Goal: Use online tool/utility: Use online tool/utility

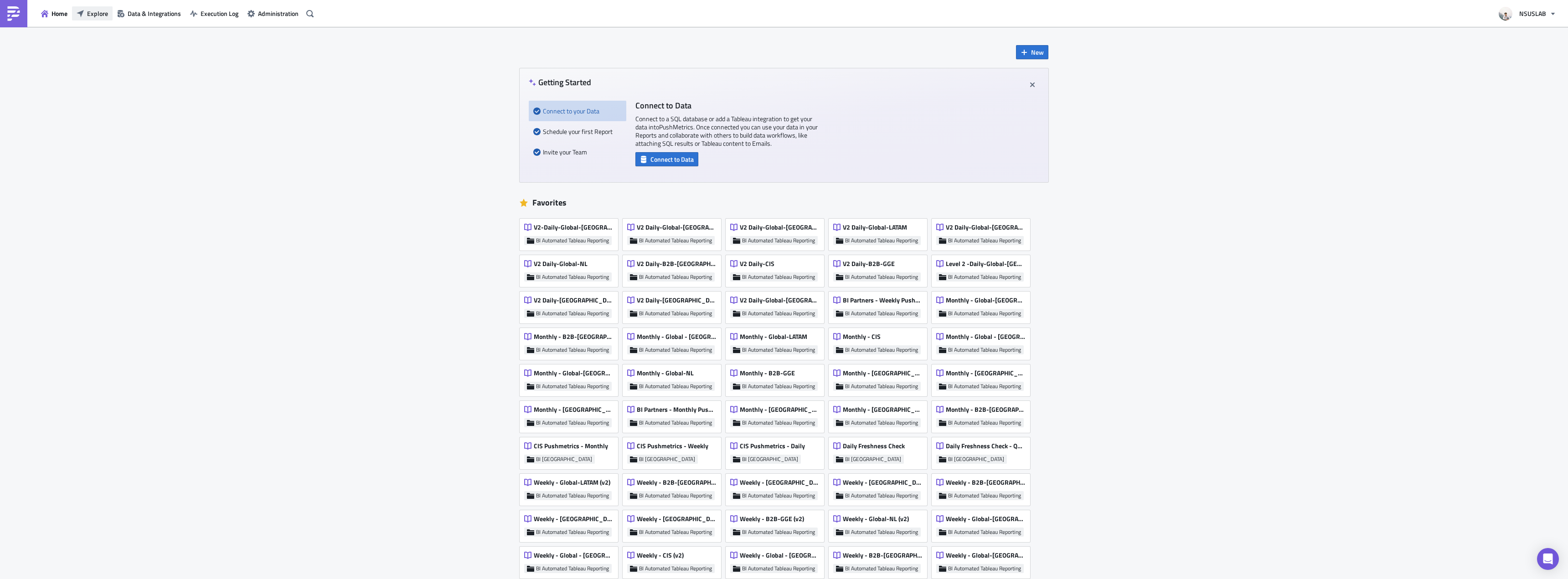
click at [100, 17] on span "Explore" at bounding box center [97, 13] width 21 height 10
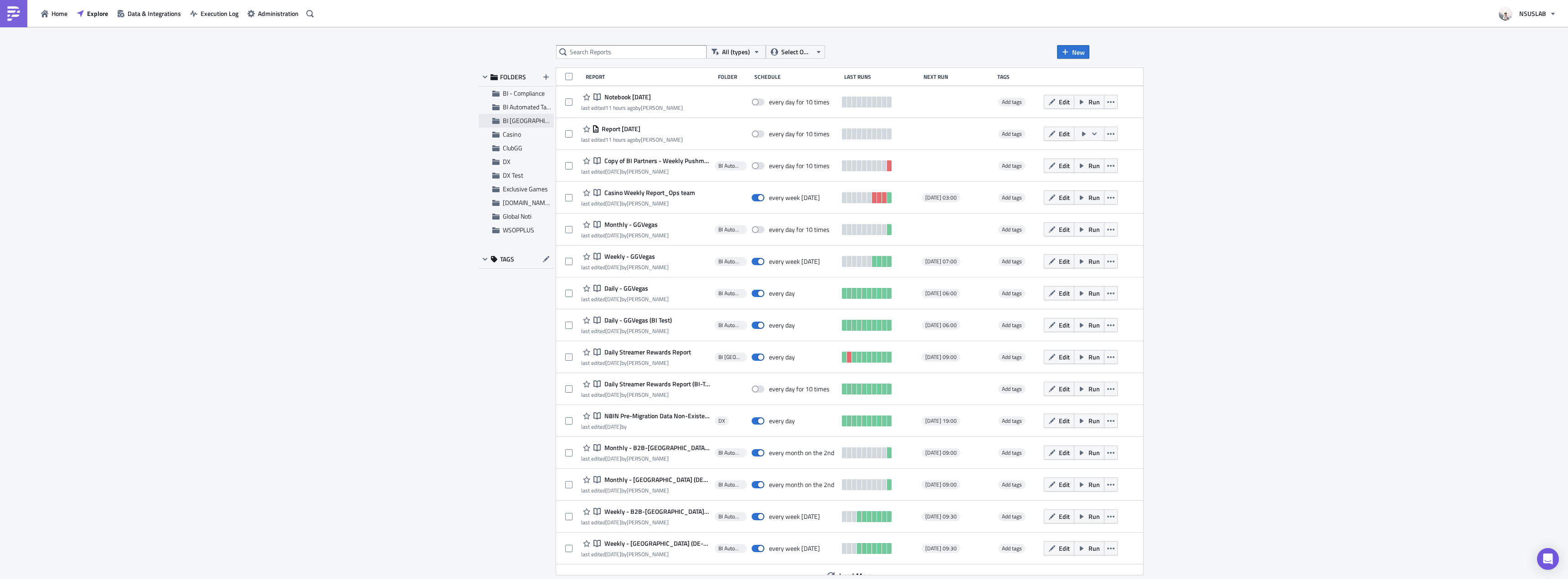
click at [496, 115] on div "BI [GEOGRAPHIC_DATA]" at bounding box center [516, 120] width 75 height 13
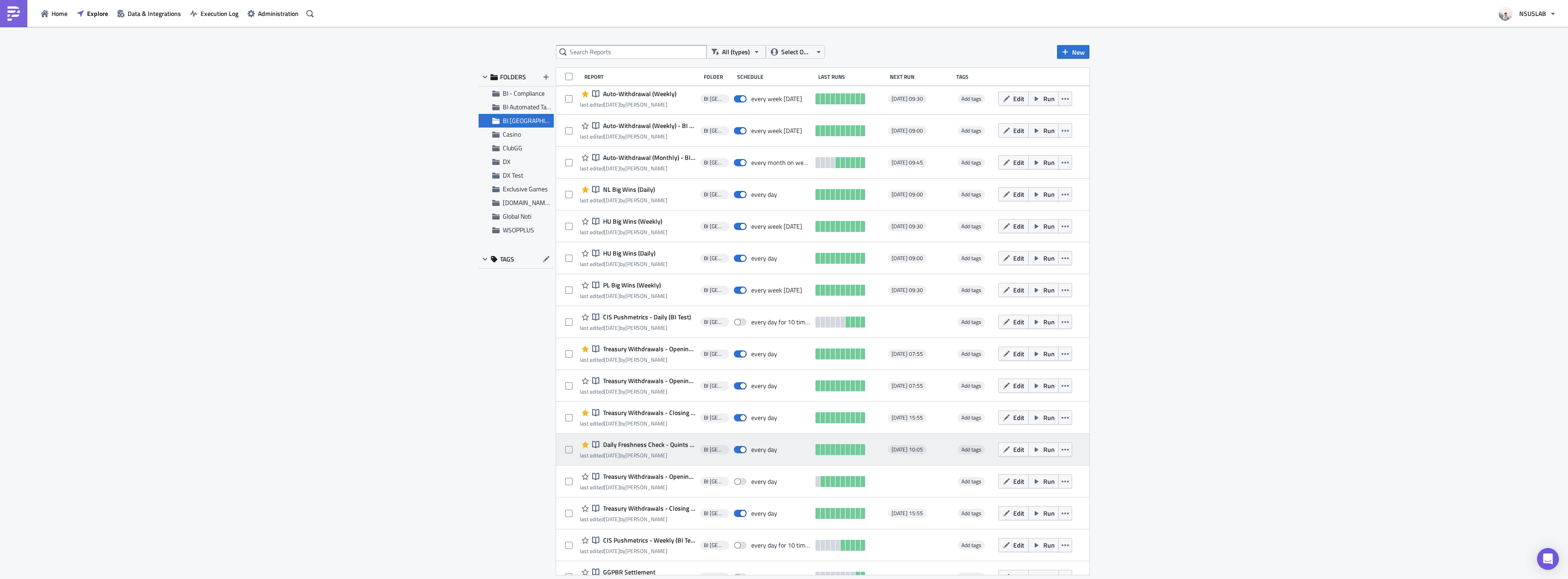
scroll to position [422, 0]
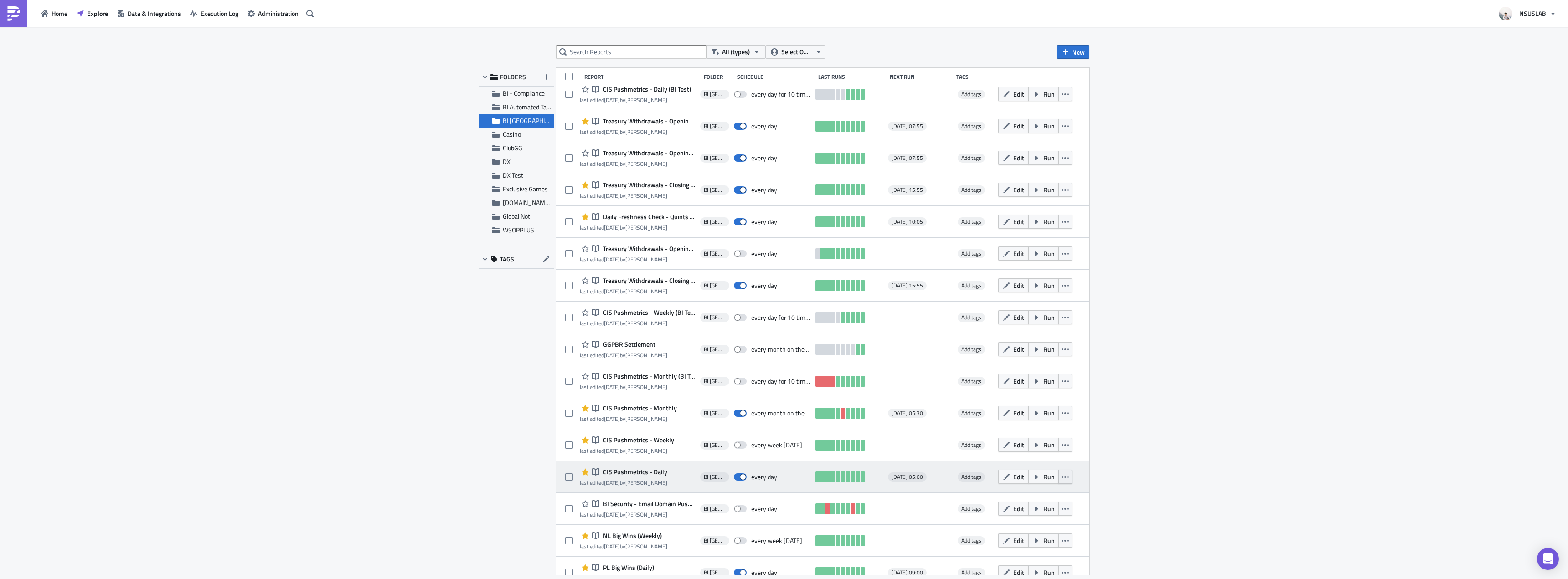
click at [1063, 474] on icon "button" at bounding box center [1065, 477] width 7 height 7
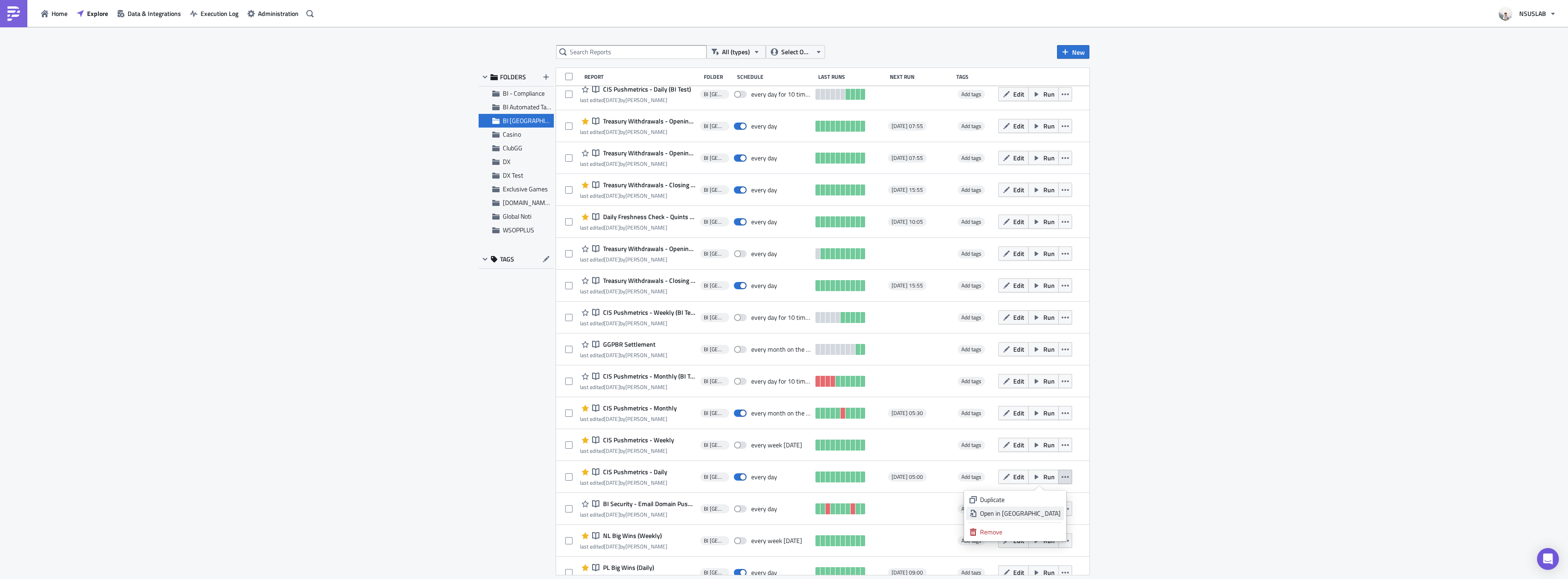
click at [1051, 511] on div "Open in New Tab" at bounding box center [1020, 513] width 81 height 9
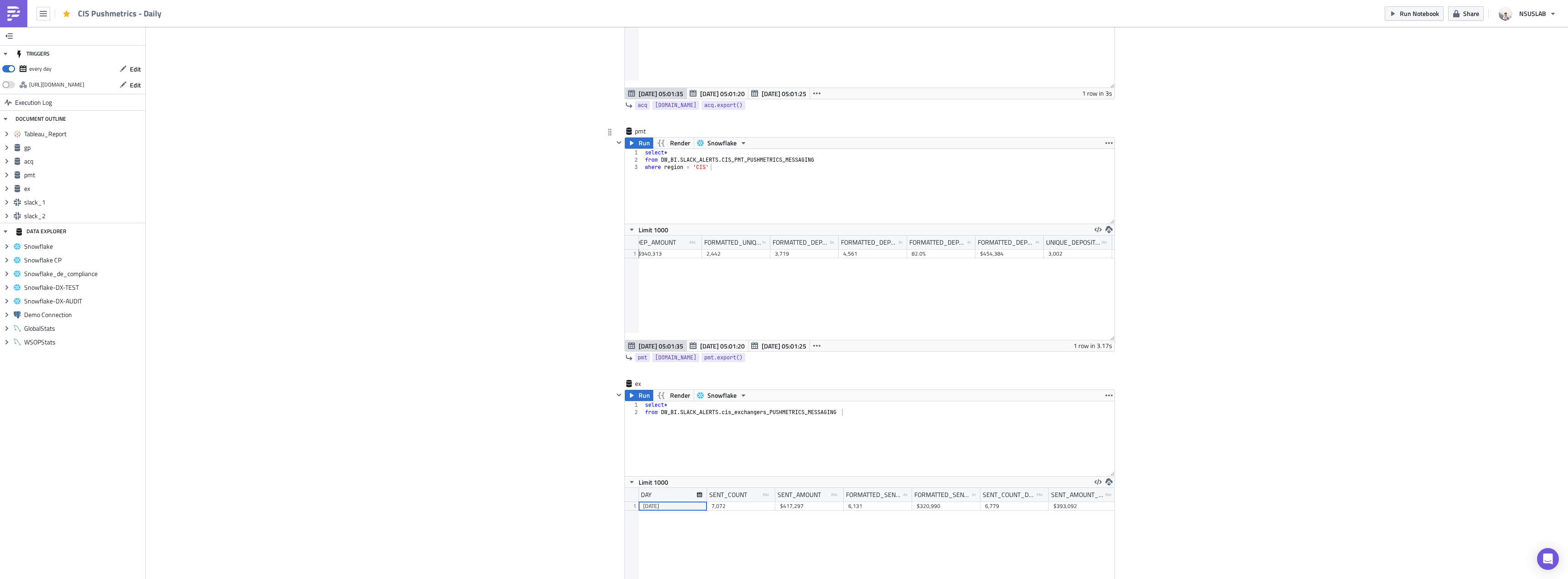
scroll to position [0, 518]
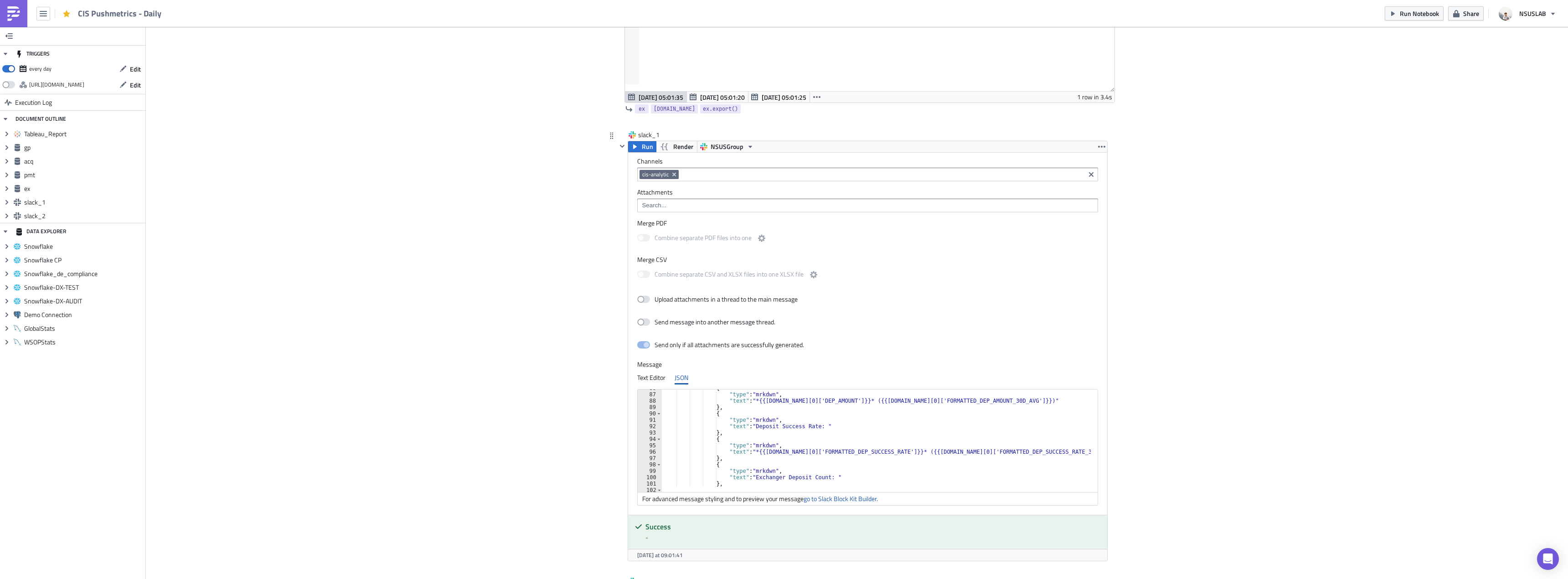
click at [809, 429] on div "{ "type" : "mrkdwn" , "text" : "*{{[DOMAIN_NAME][0]['DEP_AMOUNT']}}* ({{[DOMAIN…" at bounding box center [1423, 439] width 1522 height 108
click at [807, 425] on div "{ "type" : "mrkdwn" , "text" : "*{{[DOMAIN_NAME][0]['DEP_AMOUNT']}}* ({{[DOMAIN…" at bounding box center [1423, 439] width 1522 height 108
click at [808, 428] on div "{ "type" : "mrkdwn" , "text" : "*{{[DOMAIN_NAME][0]['DEP_AMOUNT']}}* ({{[DOMAIN…" at bounding box center [1423, 439] width 1522 height 108
click at [825, 452] on div "{ "type" : "mrkdwn" , "text" : "*{{[DOMAIN_NAME][0]['DEP_AMOUNT']}}* ({{[DOMAIN…" at bounding box center [1423, 439] width 1522 height 108
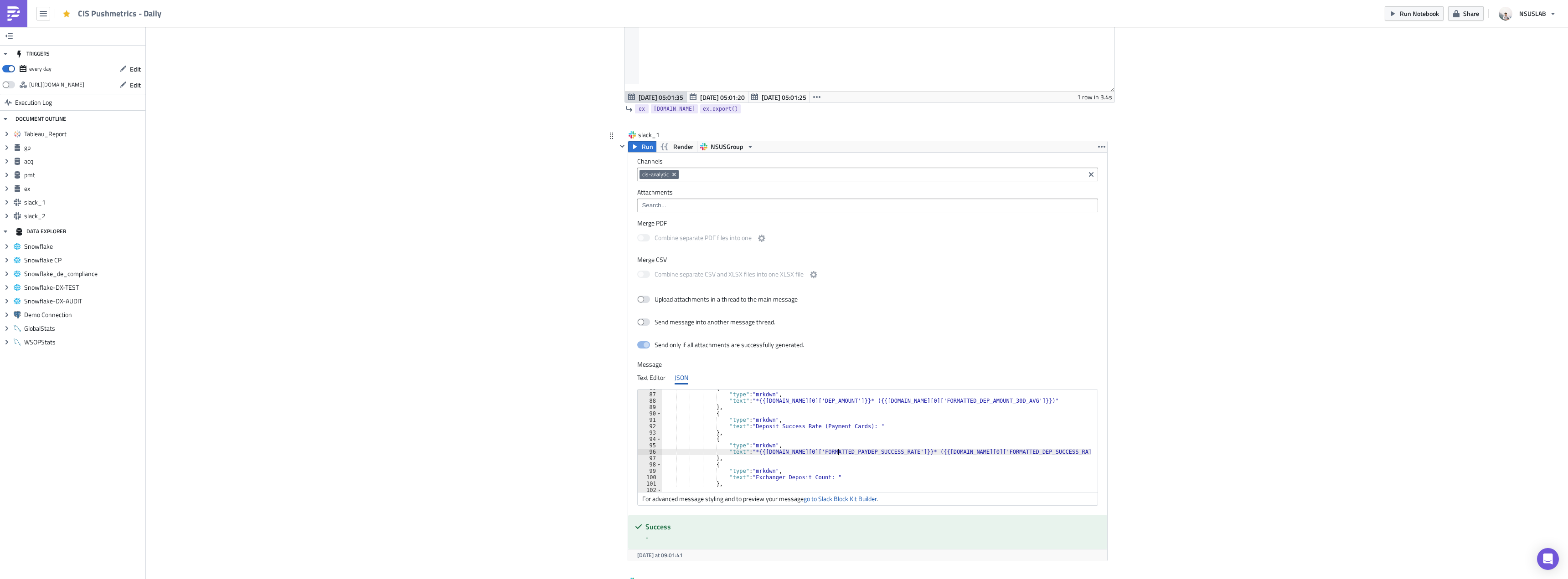
scroll to position [0, 19]
click at [981, 449] on div "{ "type" : "mrkdwn" , "text" : "*{{[DOMAIN_NAME][0]['DEP_AMOUNT']}}* ({{[DOMAIN…" at bounding box center [1423, 439] width 1522 height 108
click at [1013, 442] on div "{ "type" : "mrkdwn" , "text" : "*{{[DOMAIN_NAME][0]['DEP_AMOUNT']}}* ({{[DOMAIN…" at bounding box center [1423, 439] width 1522 height 108
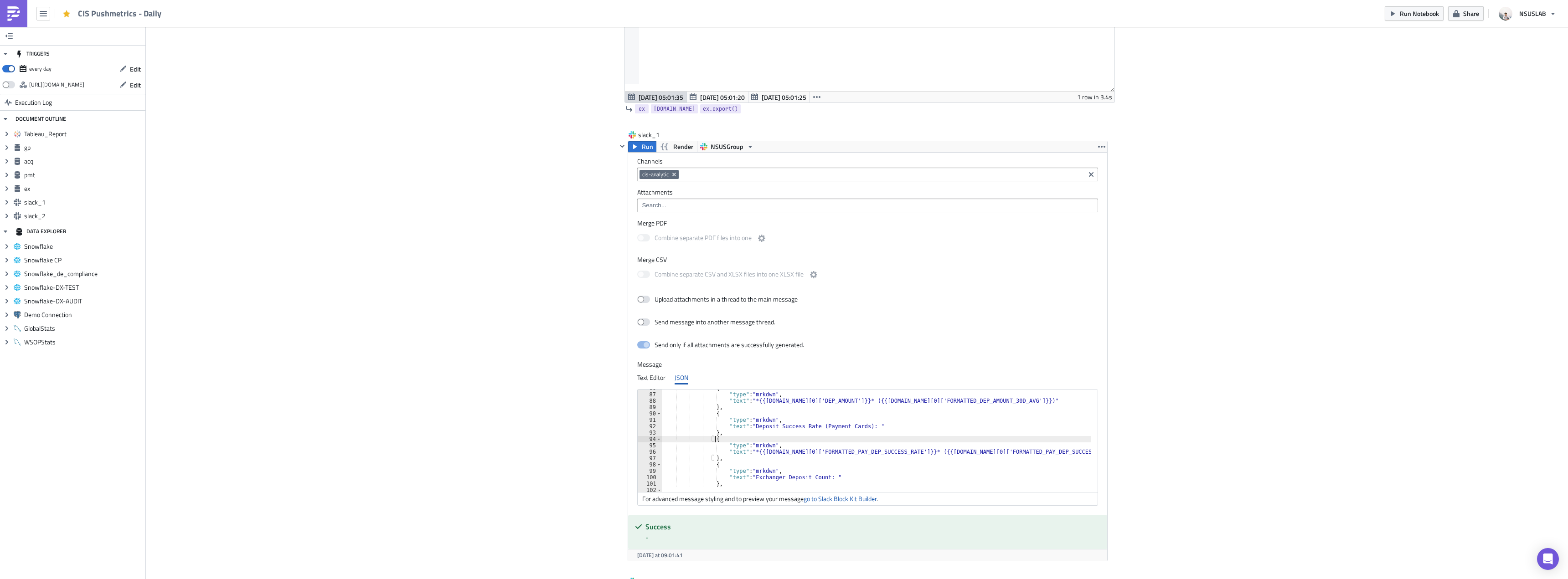
type textarea "{"
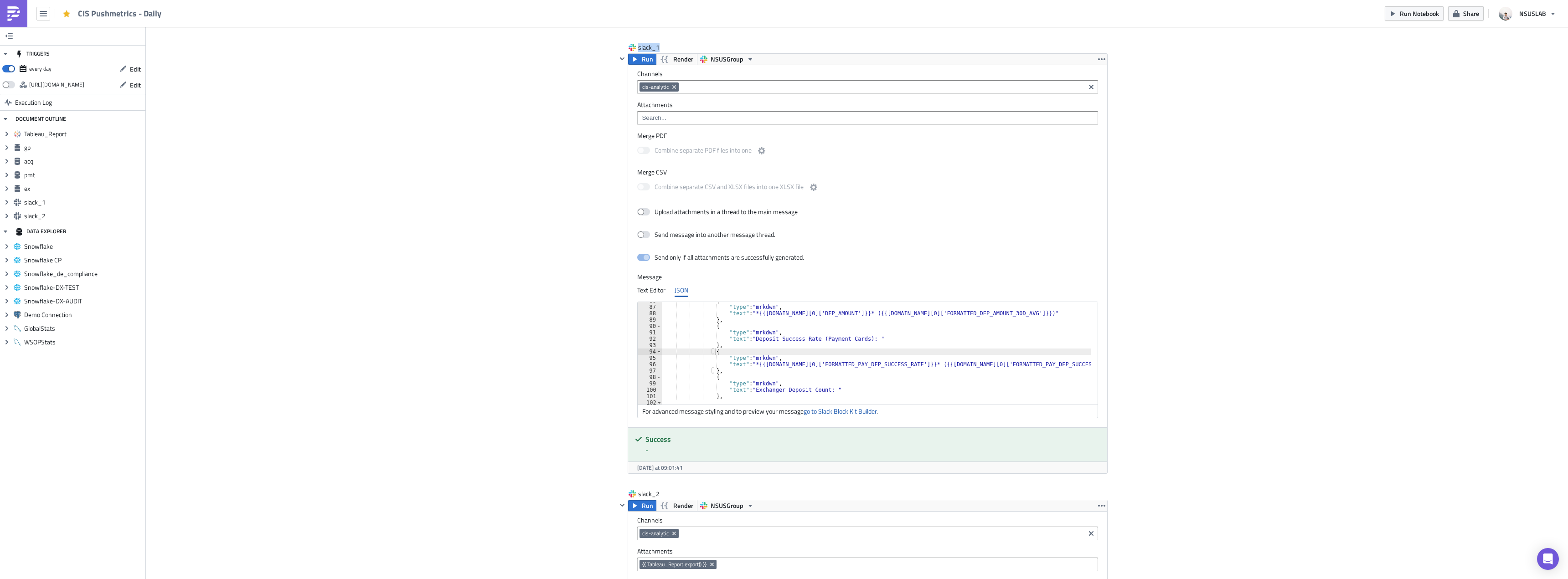
scroll to position [1367, 0]
